Goal: Download file/media

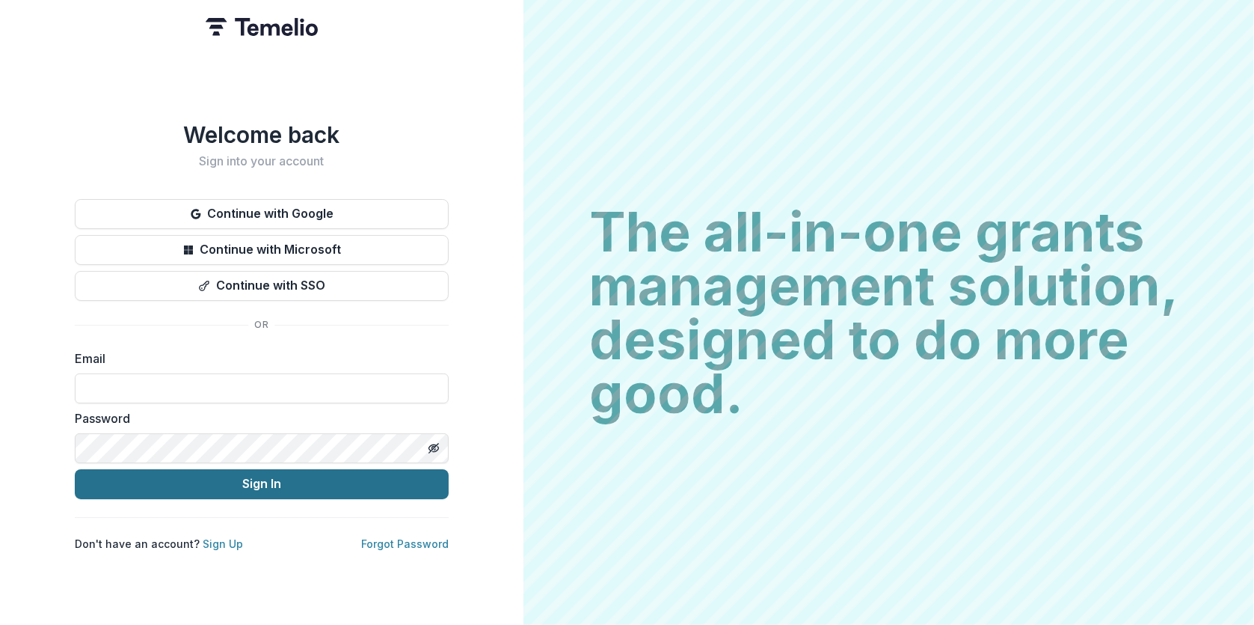
type input "**********"
click at [249, 480] on button "Sign In" at bounding box center [262, 484] width 374 height 30
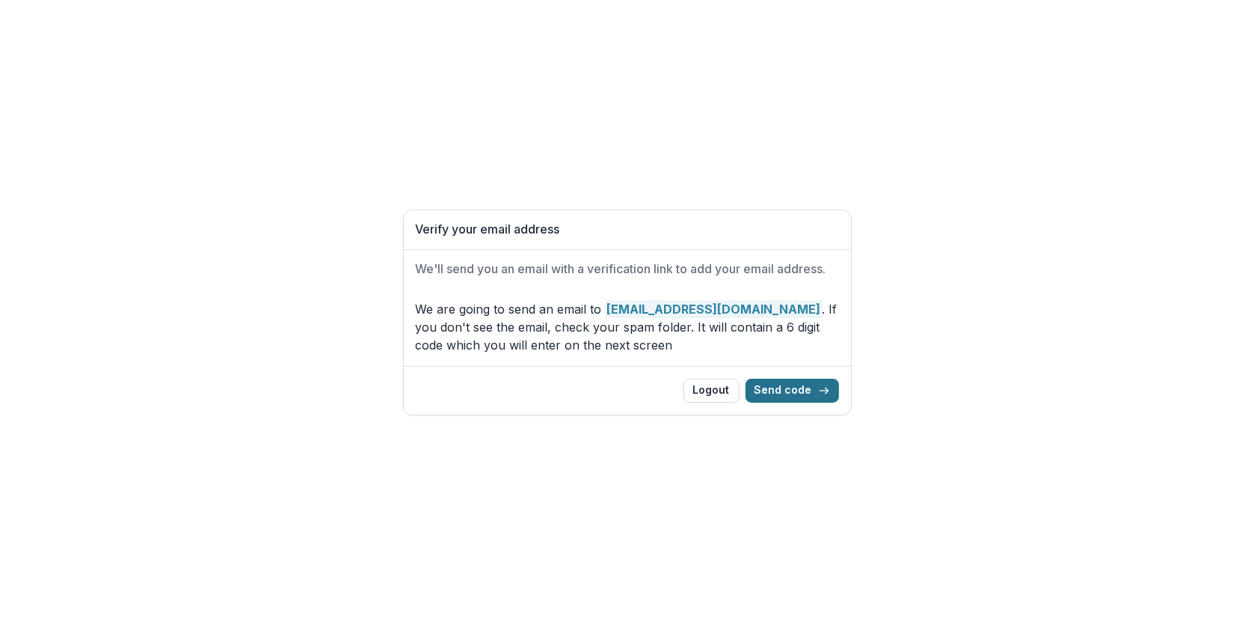
click at [792, 384] on button "Send code" at bounding box center [793, 391] width 94 height 24
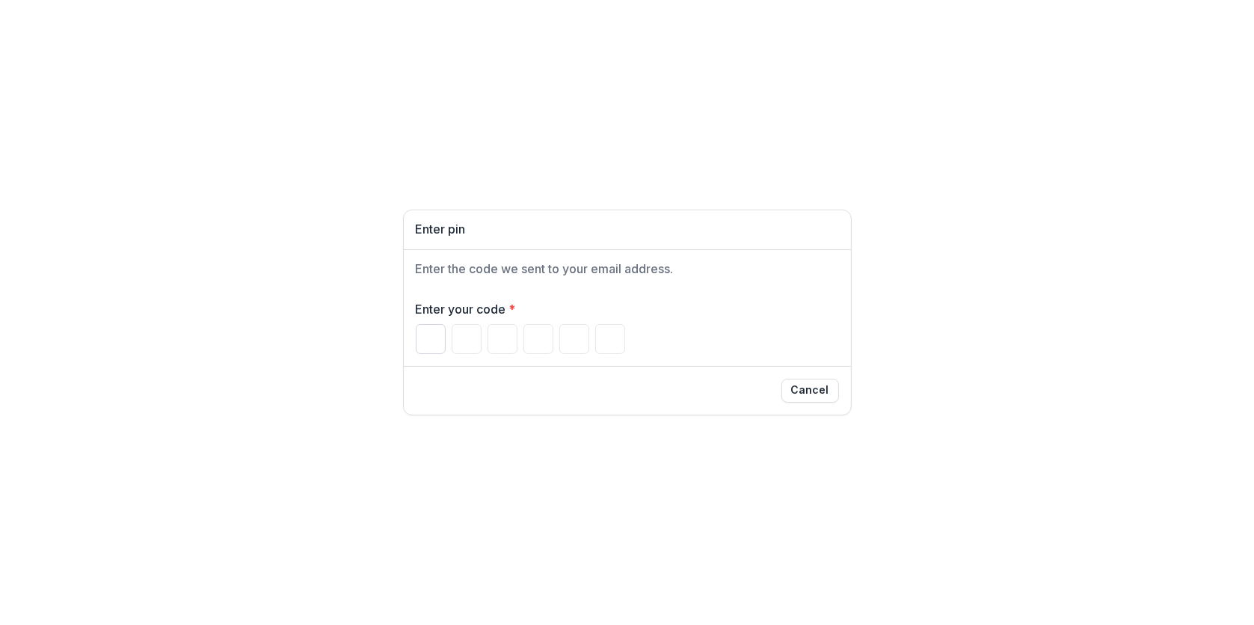
click at [424, 334] on input "Please enter your pin code" at bounding box center [431, 339] width 30 height 30
type input "*"
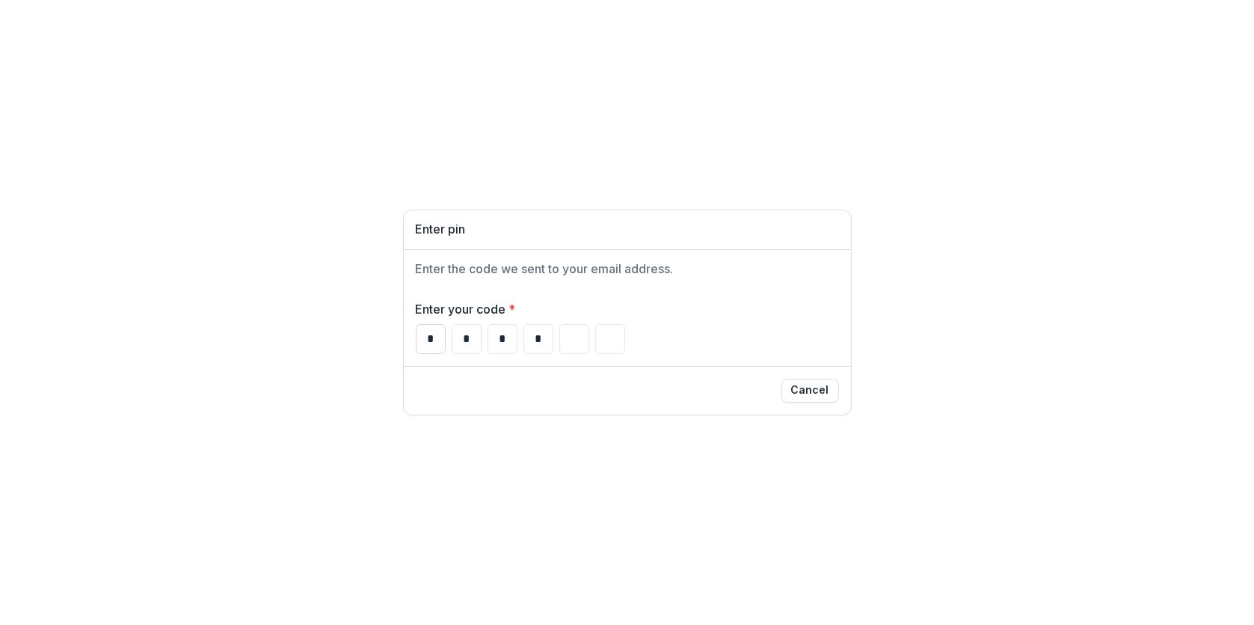
type input "*"
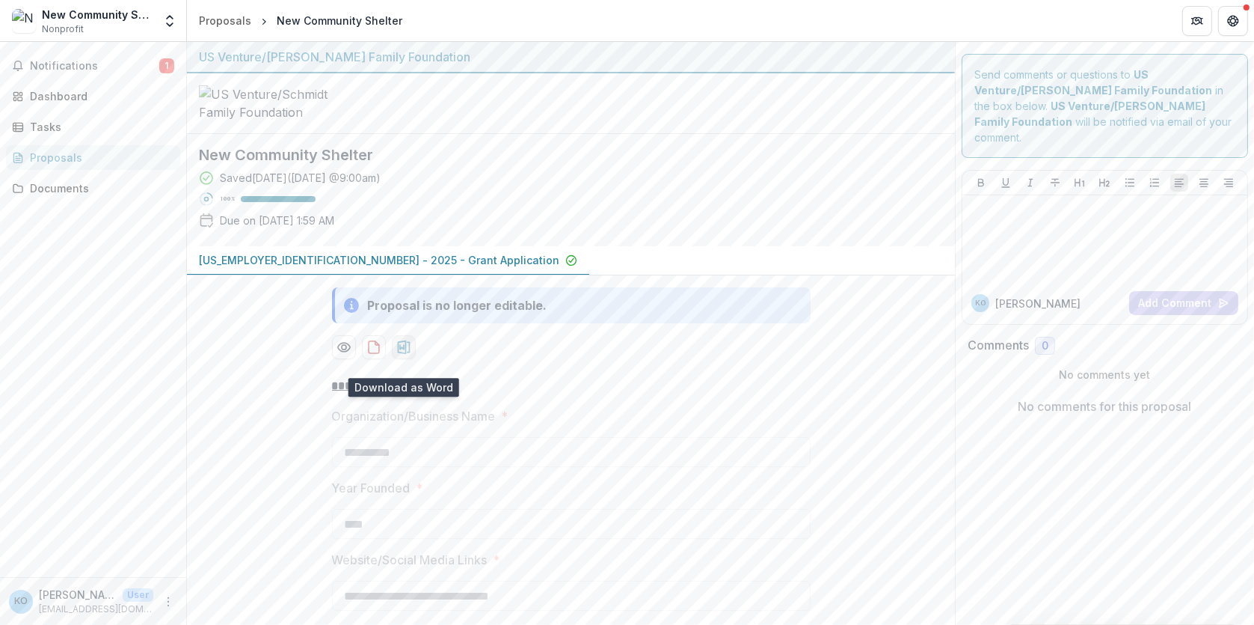
click at [405, 355] on icon "download-proposal" at bounding box center [403, 347] width 15 height 15
click at [343, 355] on icon "Preview 20cb1cb6-d29f-4339-8603-2003d9be8d48-0.pdf" at bounding box center [344, 347] width 15 height 15
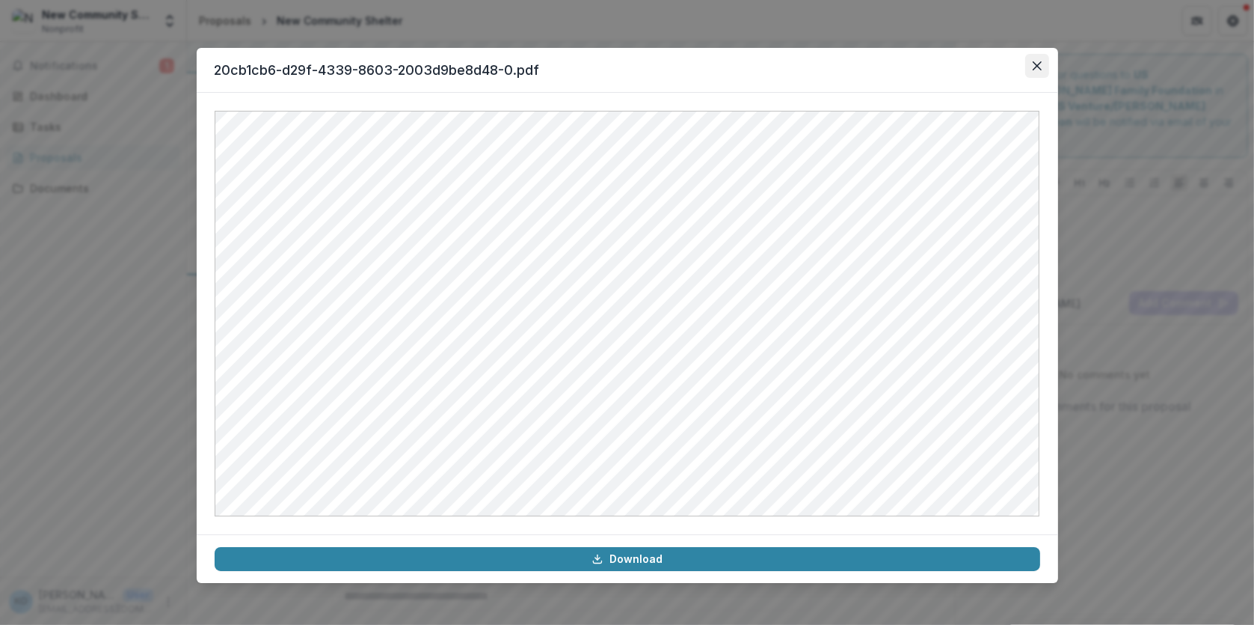
click at [1037, 62] on icon "Close" at bounding box center [1037, 65] width 9 height 9
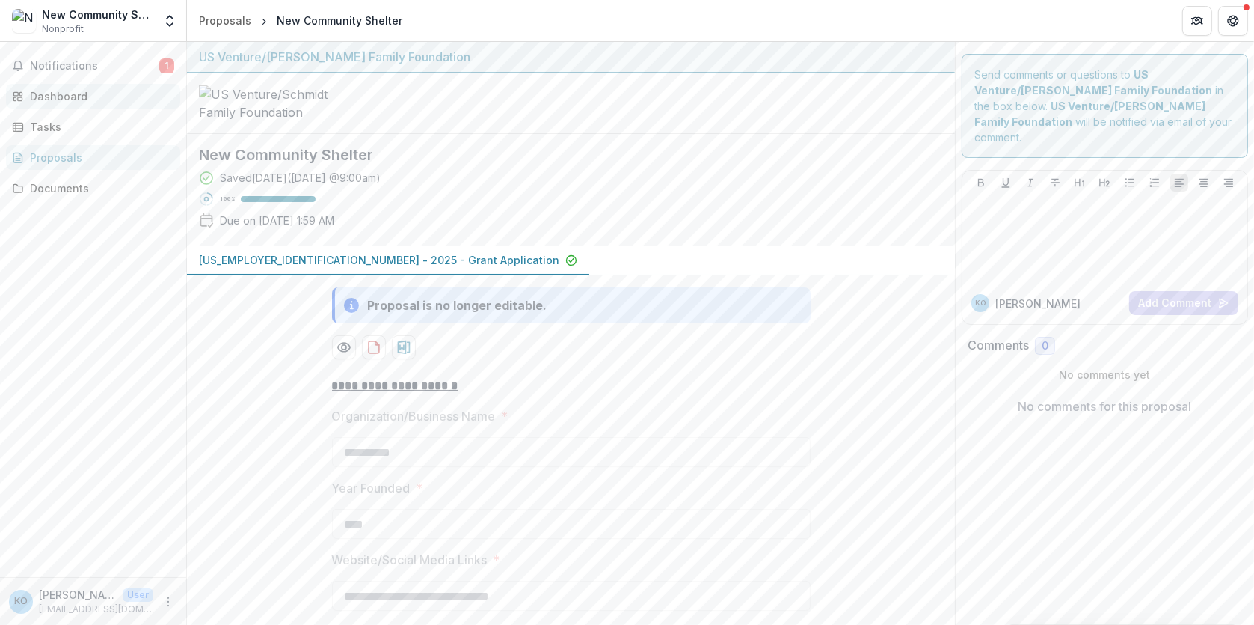
click at [50, 94] on div "Dashboard" at bounding box center [99, 96] width 138 height 16
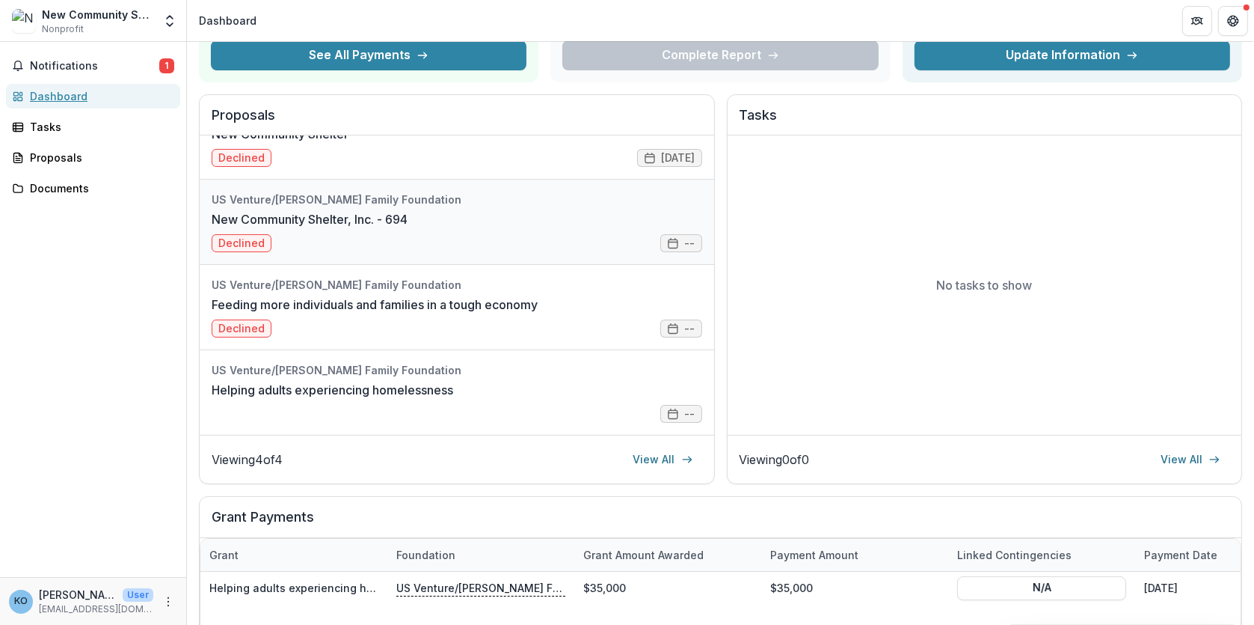
scroll to position [224, 0]
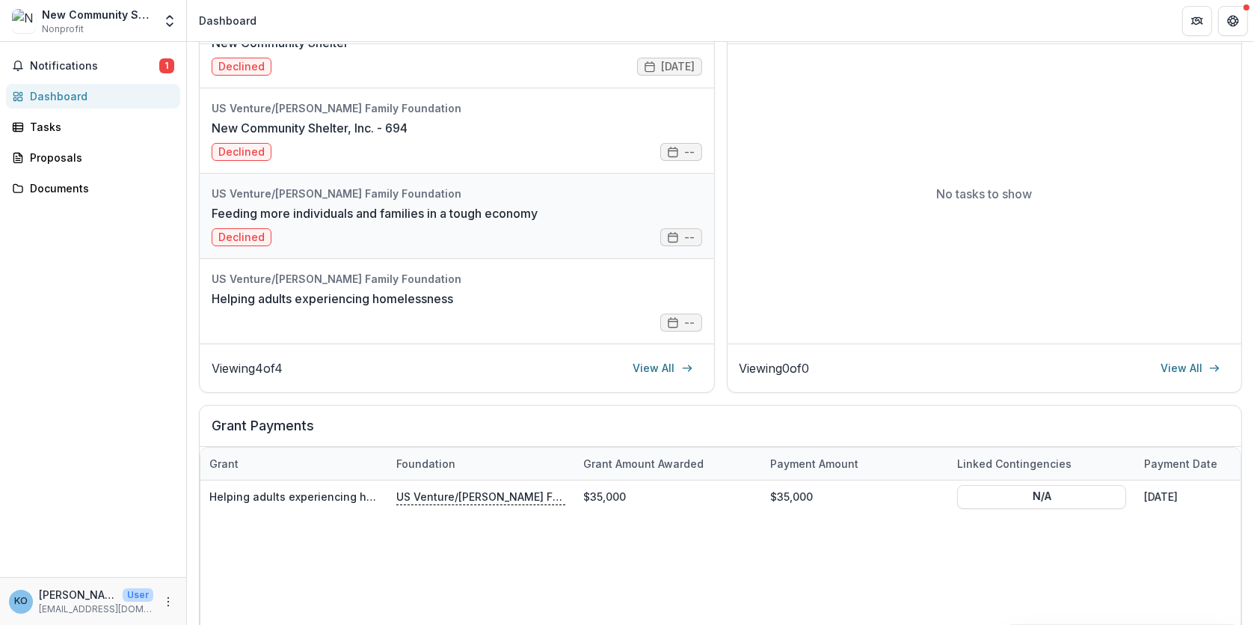
click at [331, 205] on link "Feeding more individuals and families in a tough economy" at bounding box center [375, 213] width 326 height 18
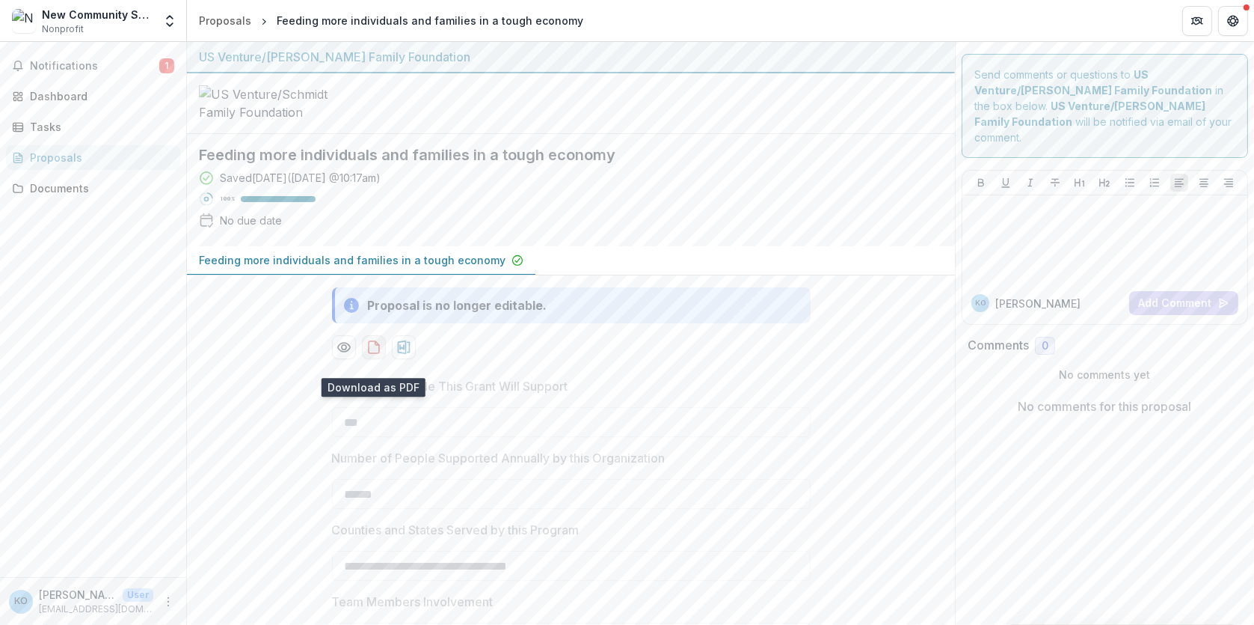
click at [369, 353] on icon "download-proposal" at bounding box center [374, 347] width 10 height 12
click at [341, 355] on icon "Preview bfeb8518-fe09-4c9c-81ee-51d644e9a009-0.pdf" at bounding box center [344, 347] width 15 height 15
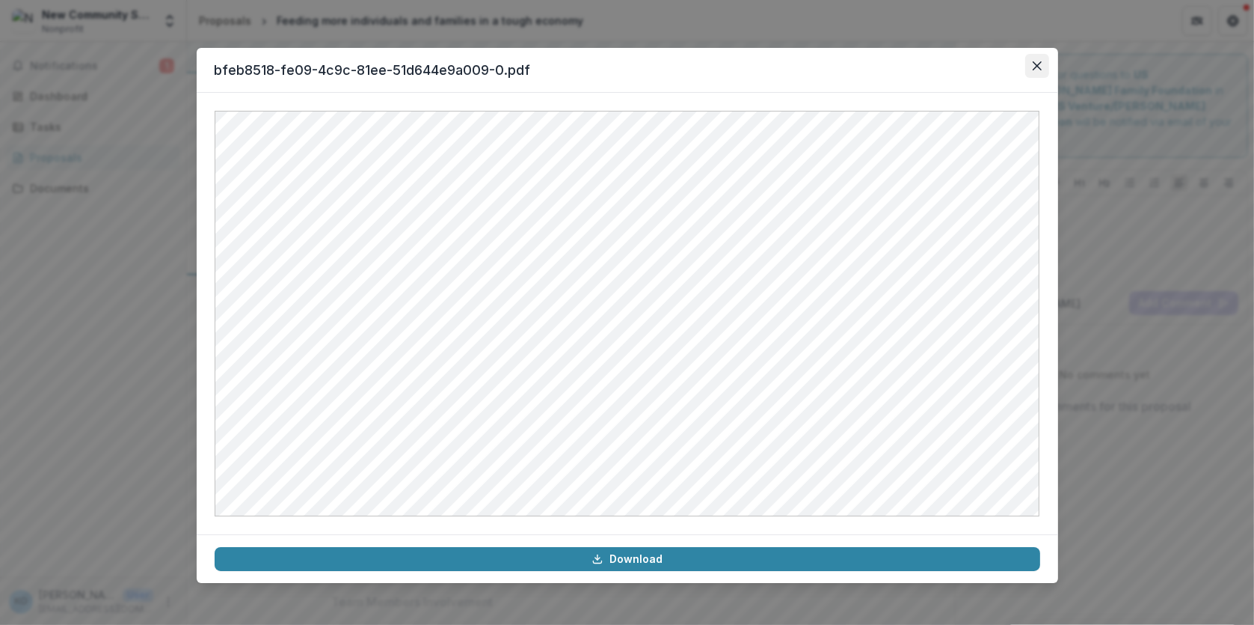
click at [1044, 61] on button "Close" at bounding box center [1038, 66] width 24 height 24
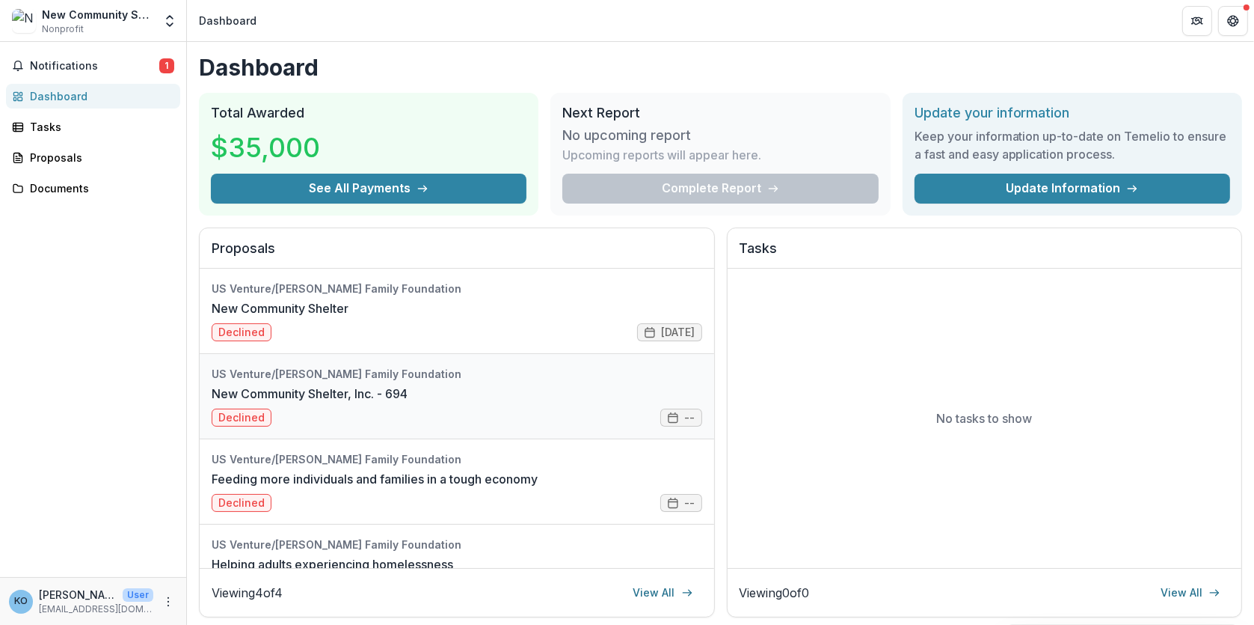
click at [408, 402] on link "New Community Shelter, Inc. - 694" at bounding box center [310, 393] width 196 height 18
